Goal: Task Accomplishment & Management: Use online tool/utility

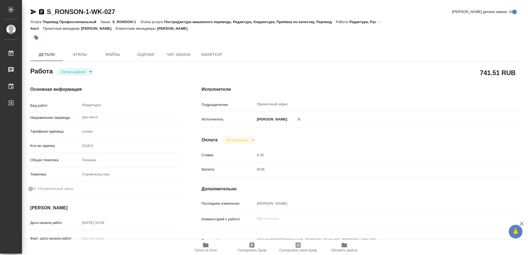
click at [208, 243] on icon "button" at bounding box center [205, 245] width 5 height 4
click at [77, 75] on body "🙏 .cls-1 fill:#fff; AWATERA [PERSON_NAME] 0 Чаты График Выйти S_RONSON-1-WK-027…" at bounding box center [264, 127] width 528 height 255
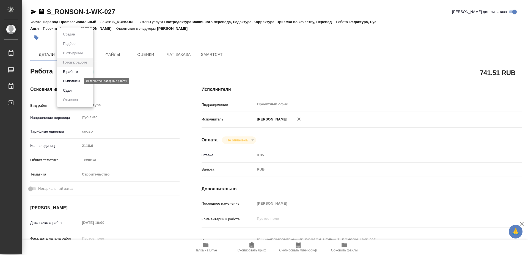
click at [76, 82] on button "Выполнен" at bounding box center [71, 81] width 20 height 6
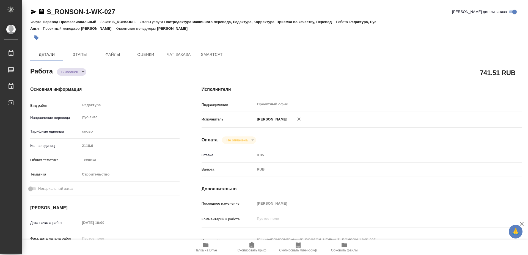
type textarea "x"
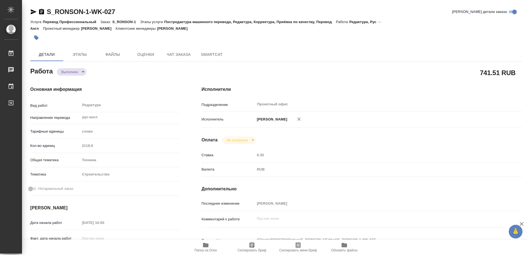
type textarea "x"
